Goal: Task Accomplishment & Management: Manage account settings

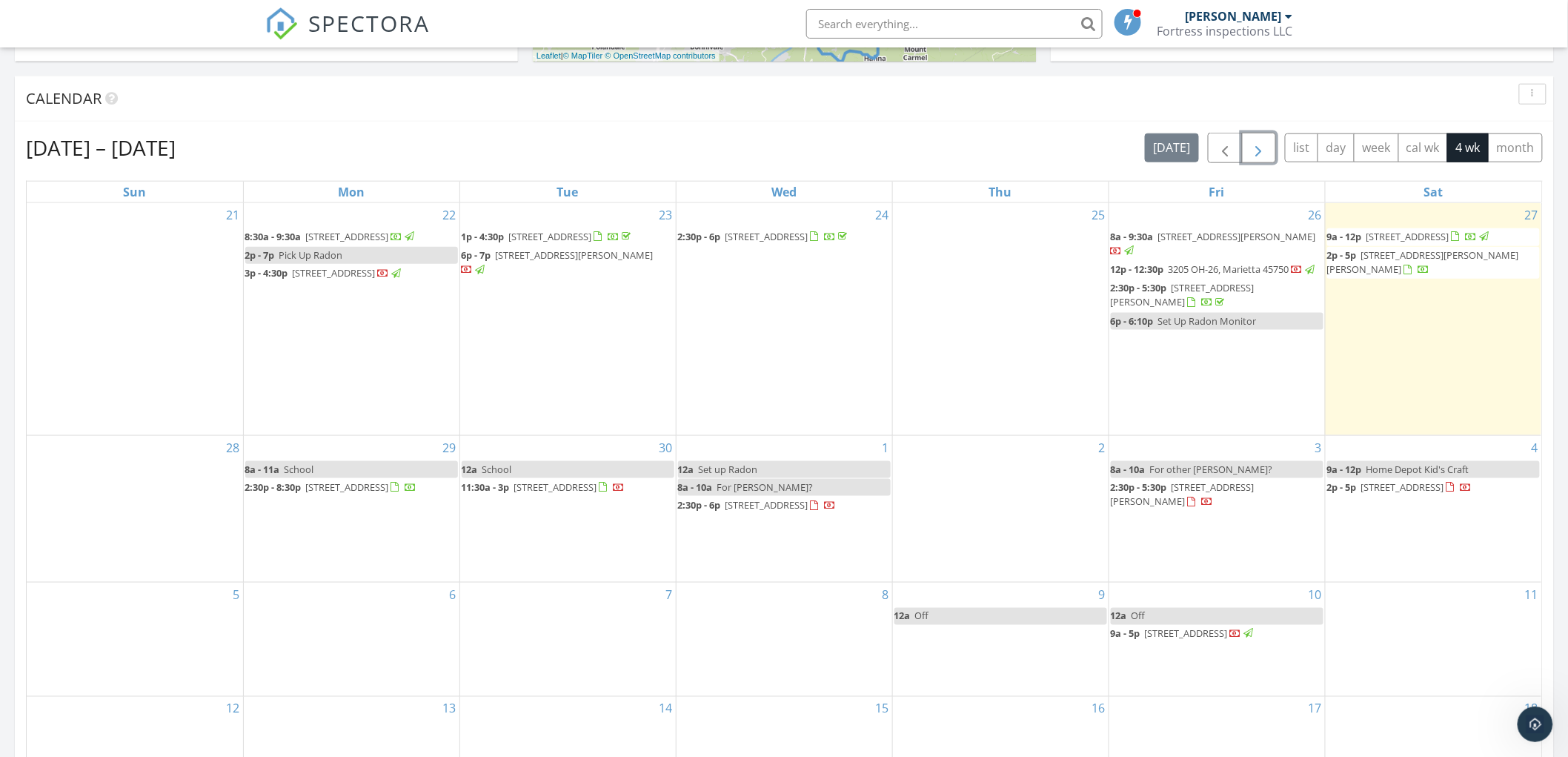
click at [1305, 268] on span "3917 Walker Rd, Walker 26180" at bounding box center [1423, 263] width 192 height 28
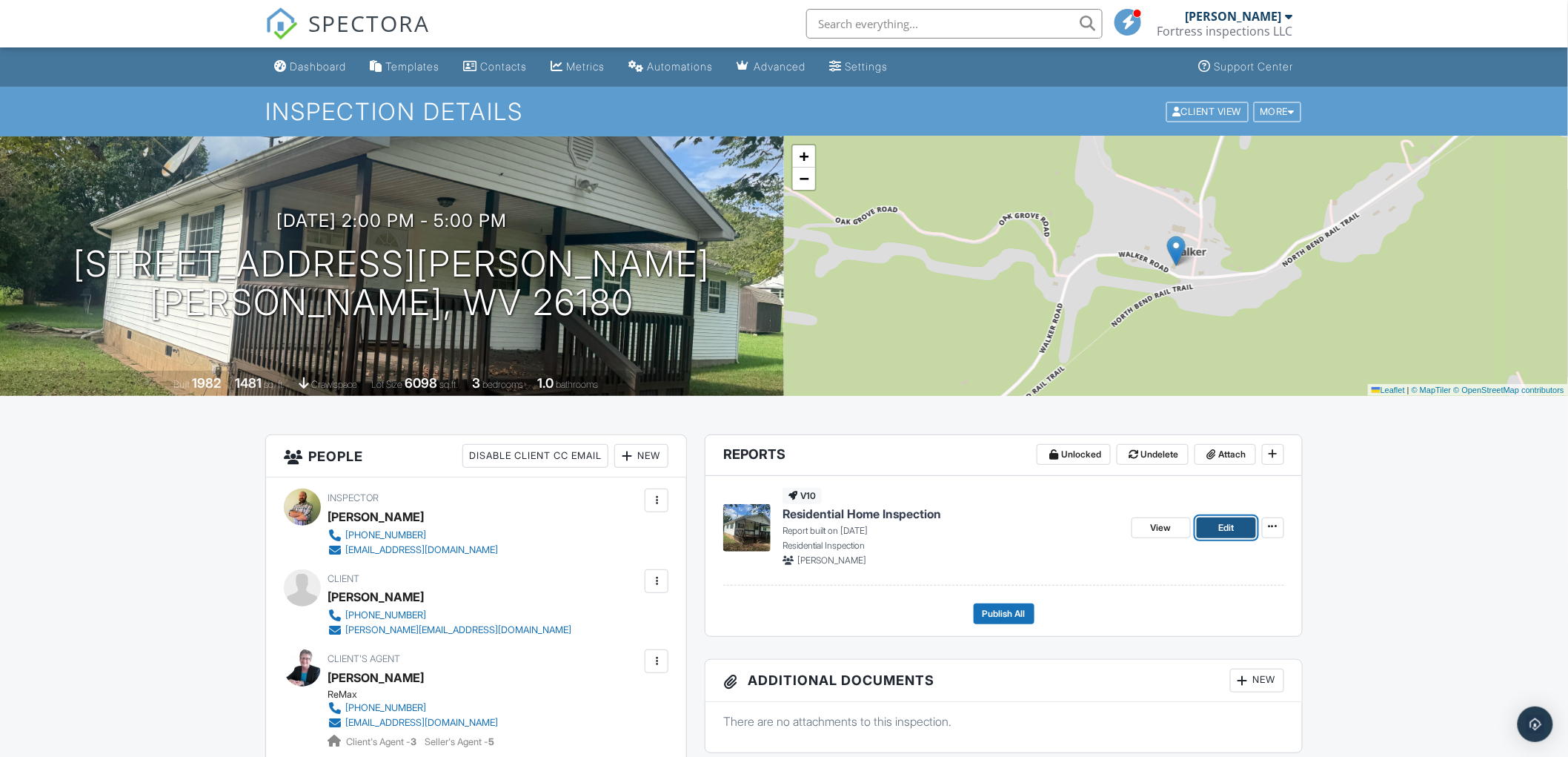
click at [1238, 535] on link "Edit" at bounding box center [1226, 527] width 59 height 20
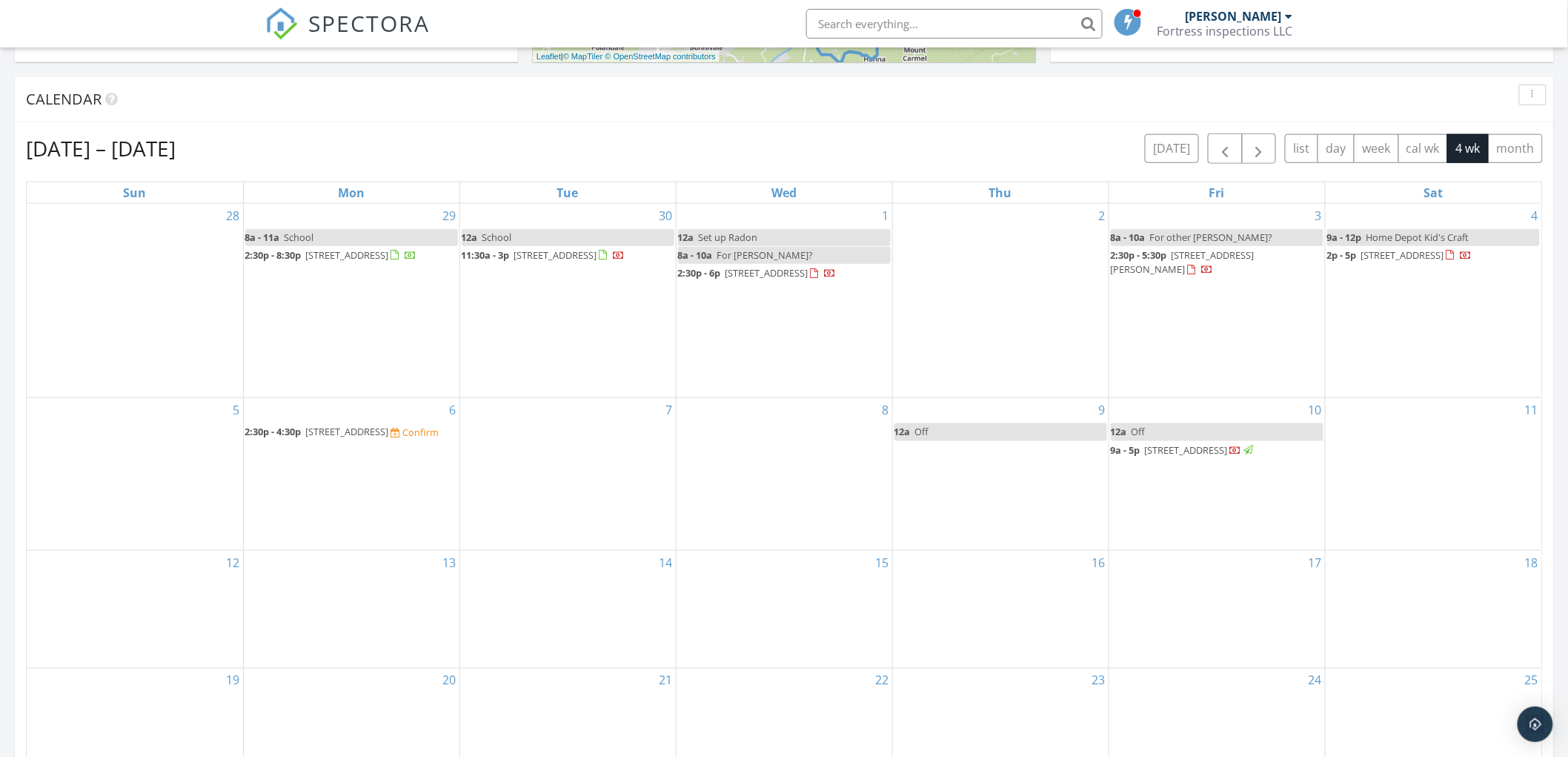
scroll to position [576, 0]
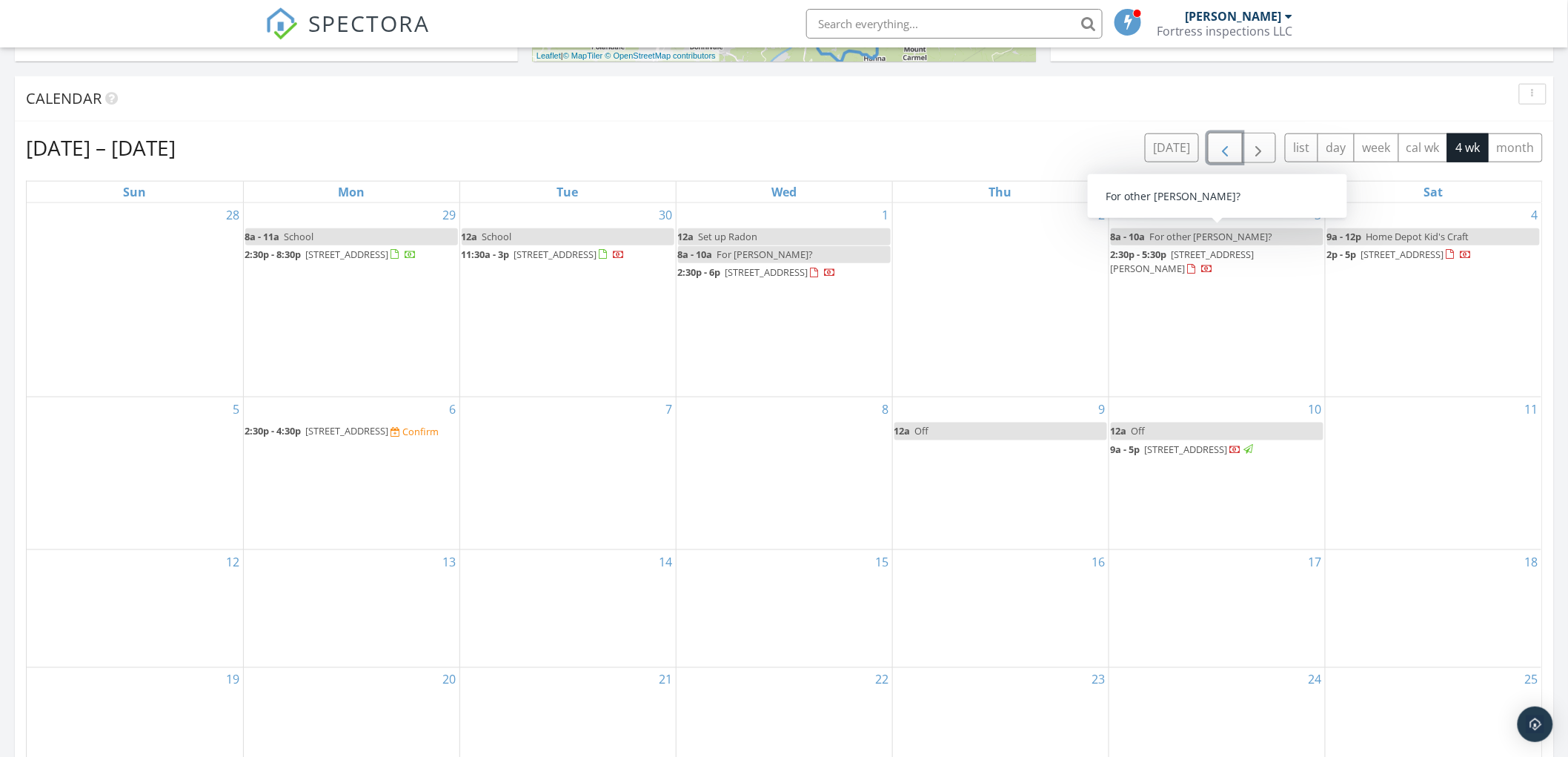
click at [1219, 145] on span "button" at bounding box center [1225, 148] width 18 height 18
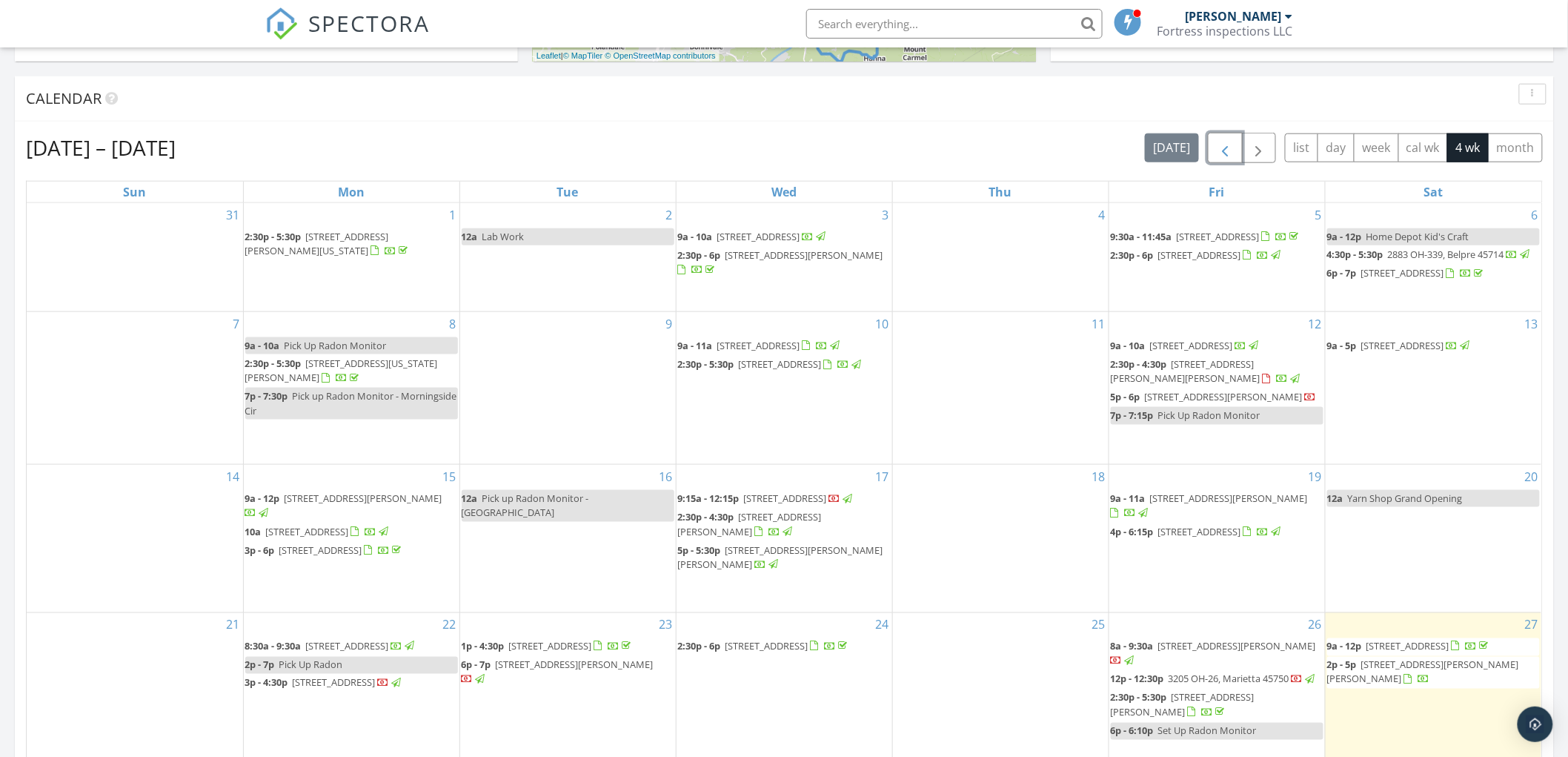
click at [1426, 647] on span "1121 Old Rosemar Rd, Parkersburg 26104" at bounding box center [1408, 647] width 83 height 13
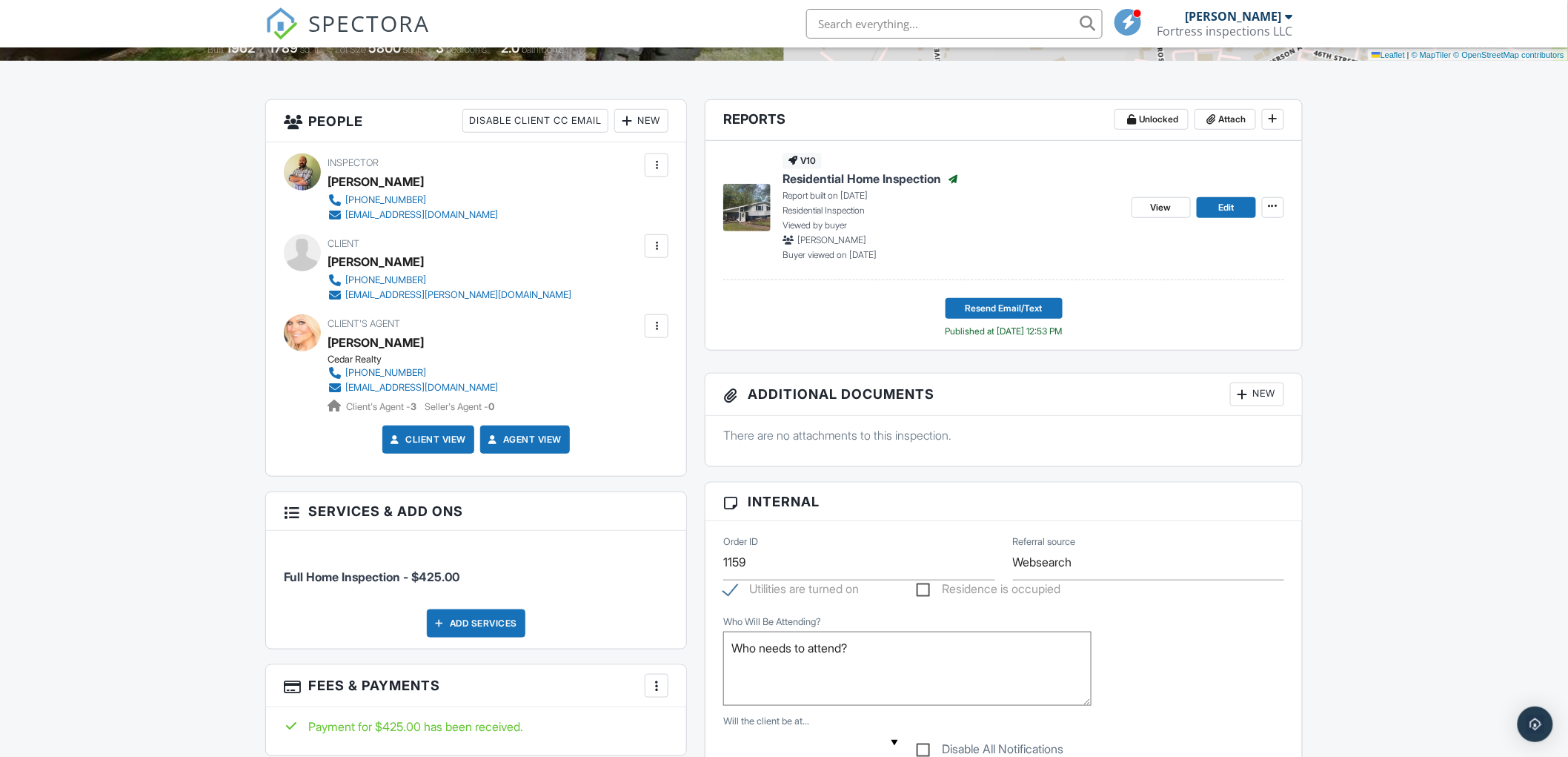
scroll to position [329, 0]
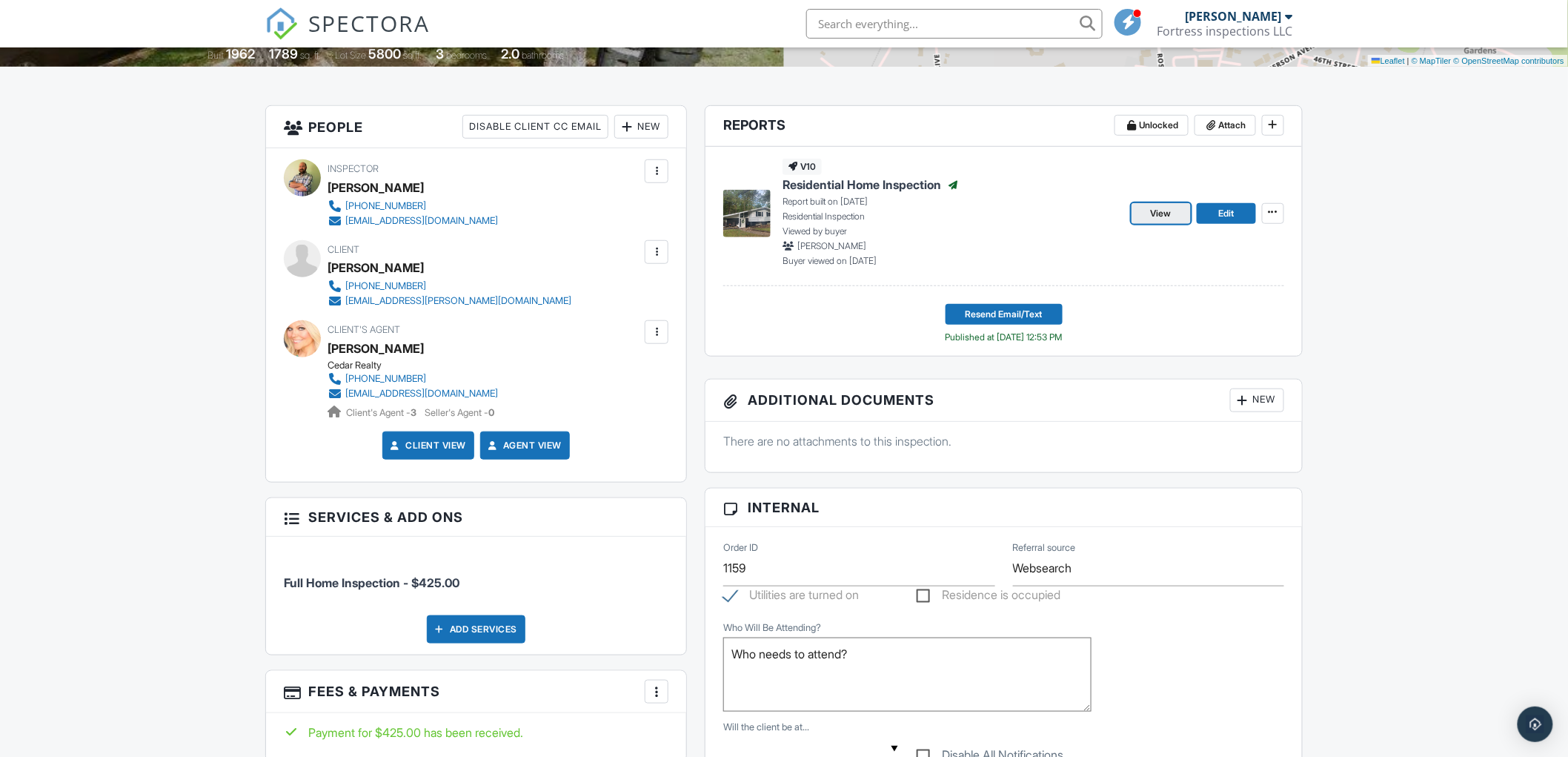
click at [1170, 210] on span "View" at bounding box center [1161, 214] width 20 height 15
